Goal: Task Accomplishment & Management: Use online tool/utility

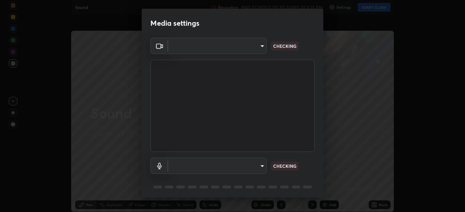
type input "39d635052685a1b7d35db4fa4fd06df690ba7ea5d2dd841e41e06aec6fad5306"
type input "default"
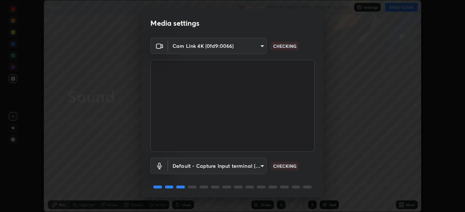
scroll to position [212, 465]
click at [233, 45] on body "Erase all Sound Recording WAS SCHEDULED TO START AT 4:15 PM Settings START CLAS…" at bounding box center [232, 106] width 465 height 212
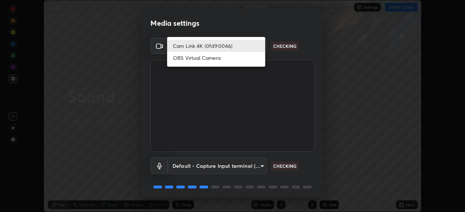
click at [207, 60] on li "OBS Virtual Camera" at bounding box center [216, 58] width 98 height 12
type input "77f909bb5d0d6fd3d064ed8518fa314aa4905b1a997c510ee4f51ef6bd8f9a1f"
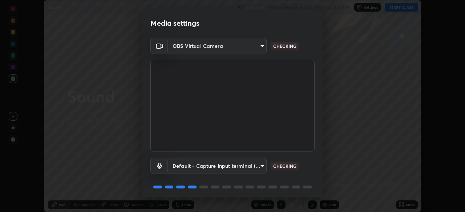
scroll to position [26, 0]
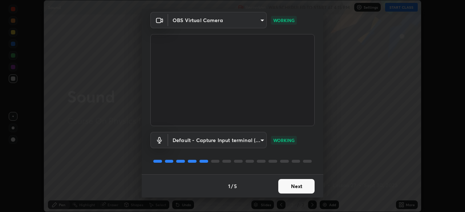
click at [285, 186] on button "Next" at bounding box center [296, 186] width 36 height 15
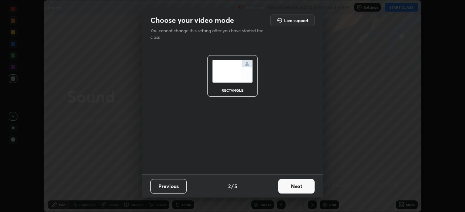
scroll to position [0, 0]
click at [287, 184] on button "Next" at bounding box center [296, 186] width 36 height 15
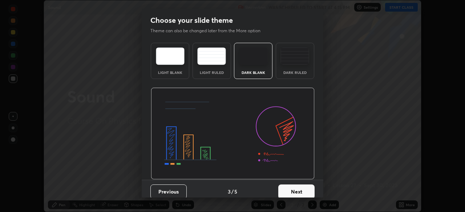
click at [287, 185] on button "Next" at bounding box center [296, 192] width 36 height 15
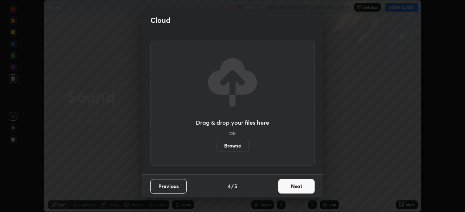
click at [287, 185] on button "Next" at bounding box center [296, 186] width 36 height 15
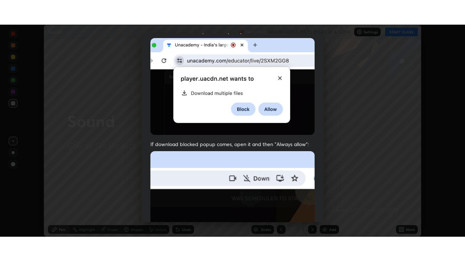
scroll to position [174, 0]
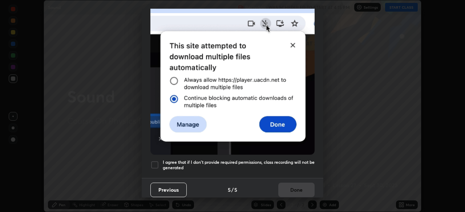
click at [179, 160] on h5 "I agree that if I don't provide required permissions, class recording will not …" at bounding box center [239, 165] width 152 height 11
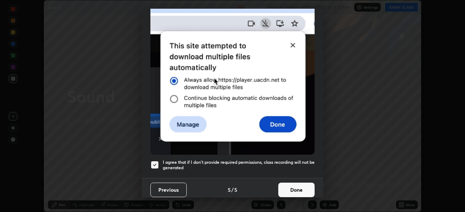
click at [288, 183] on button "Done" at bounding box center [296, 190] width 36 height 15
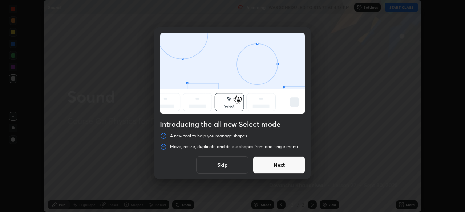
click at [222, 166] on button "Skip" at bounding box center [222, 164] width 52 height 17
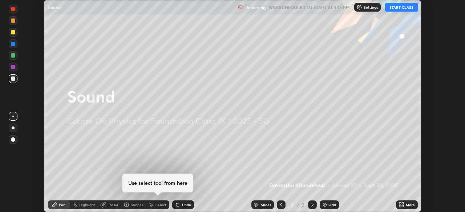
click at [391, 8] on button "START CLASS" at bounding box center [401, 7] width 33 height 9
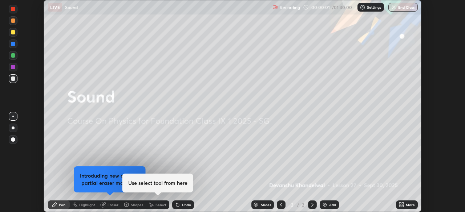
click at [402, 204] on icon at bounding box center [402, 204] width 2 height 2
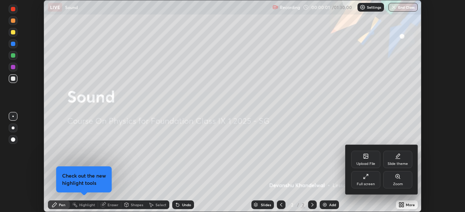
click at [367, 175] on icon at bounding box center [367, 176] width 2 height 2
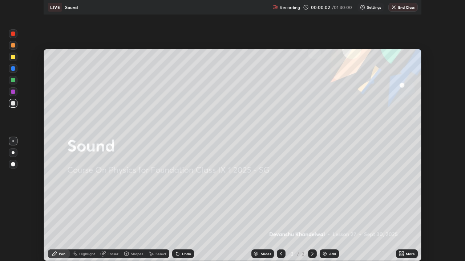
scroll to position [261, 465]
